Goal: Entertainment & Leisure: Consume media (video, audio)

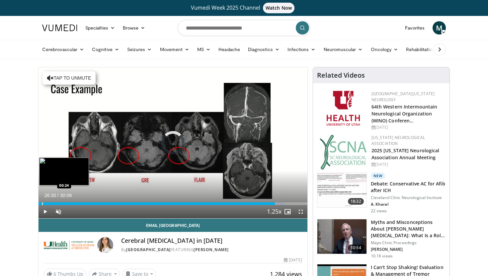
click at [42, 205] on div "Progress Bar" at bounding box center [42, 204] width 1 height 3
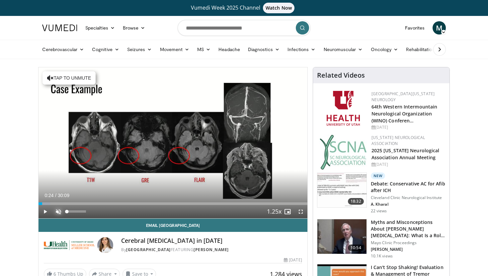
click at [57, 211] on span "Video Player" at bounding box center [58, 211] width 13 height 13
click at [46, 211] on span "Video Player" at bounding box center [45, 211] width 13 height 13
click at [44, 213] on span "Video Player" at bounding box center [45, 211] width 13 height 13
click at [46, 213] on span "Video Player" at bounding box center [45, 211] width 13 height 13
click at [46, 212] on span "Video Player" at bounding box center [45, 211] width 13 height 13
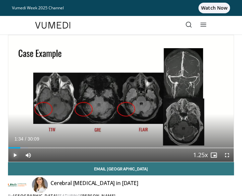
click at [15, 157] on span "Video Player" at bounding box center [14, 155] width 13 height 13
click at [15, 155] on span "Video Player" at bounding box center [14, 155] width 13 height 13
click at [16, 154] on span "Video Player" at bounding box center [14, 155] width 13 height 13
click at [16, 155] on span "Video Player" at bounding box center [14, 155] width 13 height 13
click at [15, 155] on span "Video Player" at bounding box center [14, 155] width 13 height 13
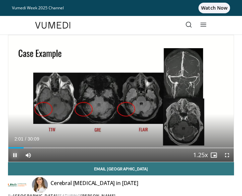
click at [14, 156] on span "Video Player" at bounding box center [14, 155] width 13 height 13
click at [15, 156] on span "Video Player" at bounding box center [14, 155] width 13 height 13
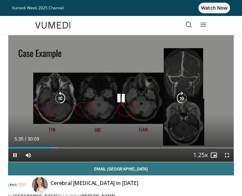
click at [120, 100] on icon "Video Player" at bounding box center [120, 98] width 13 height 13
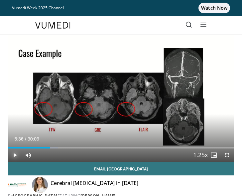
click at [16, 152] on span "Video Player" at bounding box center [14, 155] width 13 height 13
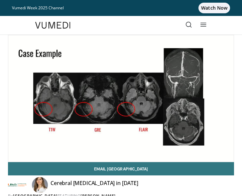
click at [15, 155] on div "10 seconds Tap to unmute" at bounding box center [120, 98] width 225 height 127
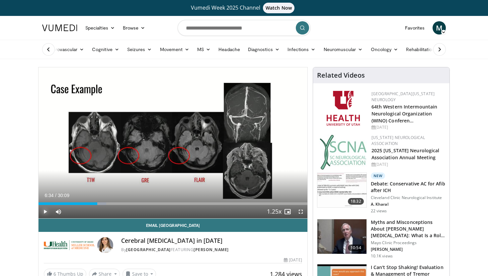
click at [44, 212] on span "Video Player" at bounding box center [45, 211] width 13 height 13
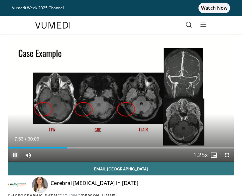
click at [14, 157] on span "Video Player" at bounding box center [14, 155] width 13 height 13
click at [17, 156] on span "Video Player" at bounding box center [14, 155] width 13 height 13
click at [16, 155] on span "Video Player" at bounding box center [14, 155] width 13 height 13
click at [13, 157] on span "Video Player" at bounding box center [14, 155] width 13 height 13
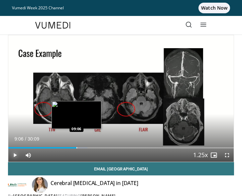
click at [76, 148] on div "Progress Bar" at bounding box center [76, 147] width 1 height 1
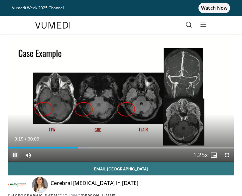
click at [17, 157] on span "Video Player" at bounding box center [14, 155] width 13 height 13
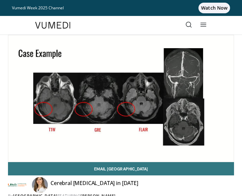
click at [17, 157] on div "10 seconds Tap to unmute" at bounding box center [120, 98] width 225 height 127
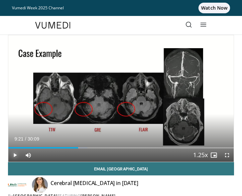
click at [14, 156] on span "Video Player" at bounding box center [14, 155] width 13 height 13
click at [14, 155] on span "Video Player" at bounding box center [14, 155] width 13 height 13
click at [15, 156] on span "Video Player" at bounding box center [14, 155] width 13 height 13
click at [13, 156] on span "Video Player" at bounding box center [14, 155] width 13 height 13
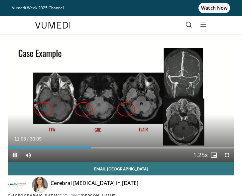
click at [14, 155] on span "Video Player" at bounding box center [14, 155] width 13 height 13
click at [15, 156] on span "Video Player" at bounding box center [14, 155] width 13 height 13
click at [14, 157] on span "Video Player" at bounding box center [14, 155] width 13 height 13
click at [16, 154] on span "Video Player" at bounding box center [14, 155] width 13 height 13
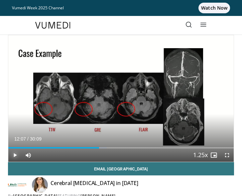
click at [13, 156] on span "Video Player" at bounding box center [14, 155] width 13 height 13
click at [16, 156] on span "Video Player" at bounding box center [14, 155] width 13 height 13
click at [13, 157] on span "Video Player" at bounding box center [14, 155] width 13 height 13
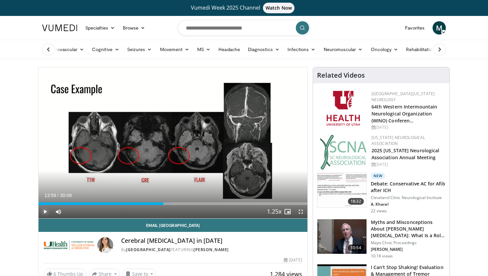
click at [43, 213] on span "Video Player" at bounding box center [45, 211] width 13 height 13
click at [171, 203] on div "Progress Bar" at bounding box center [170, 204] width 1 height 3
click at [177, 203] on div "Progress Bar" at bounding box center [177, 204] width 1 height 3
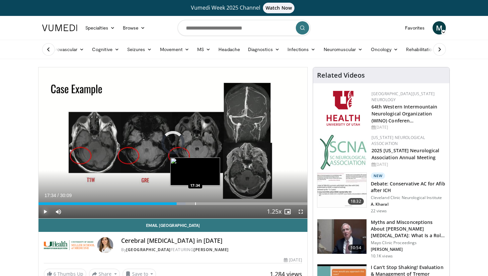
click at [195, 204] on div "Progress Bar" at bounding box center [195, 204] width 1 height 3
